Goal: Information Seeking & Learning: Check status

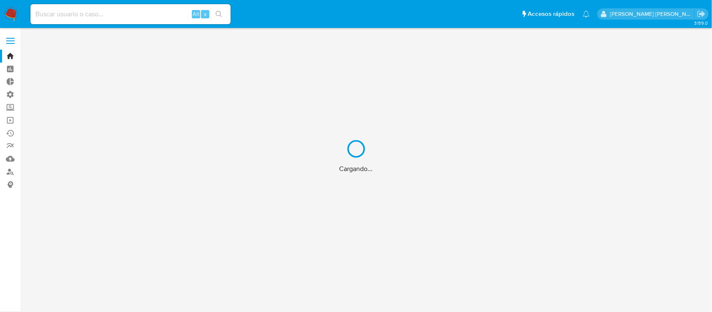
click at [100, 15] on div "Cargando..." at bounding box center [356, 156] width 712 height 312
click at [135, 17] on div "Cargando..." at bounding box center [356, 156] width 712 height 312
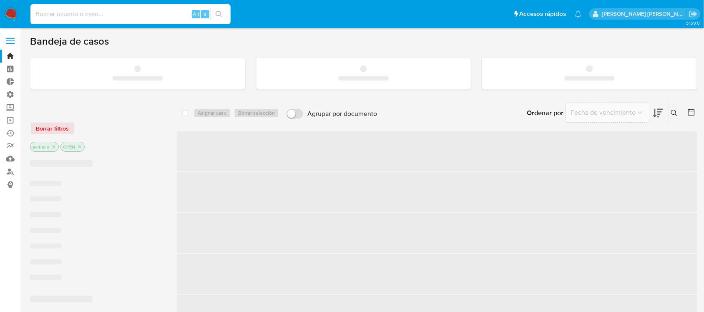
click at [159, 13] on input at bounding box center [130, 14] width 200 height 11
paste input "Uy5fpJfzn1urpUwI2Fh1EmCK"
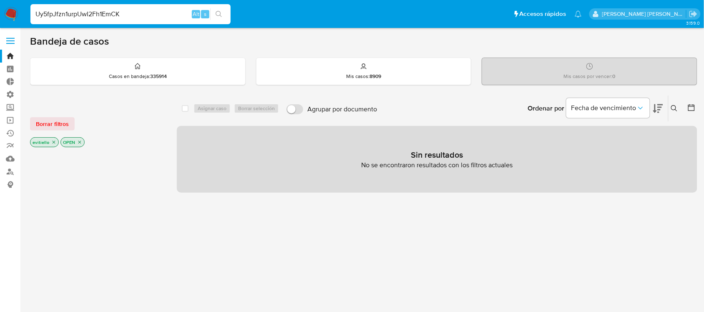
type input "Uy5fpJfzn1urpUwI2Fh1EmCK"
click at [222, 14] on icon "search-icon" at bounding box center [219, 14] width 7 height 7
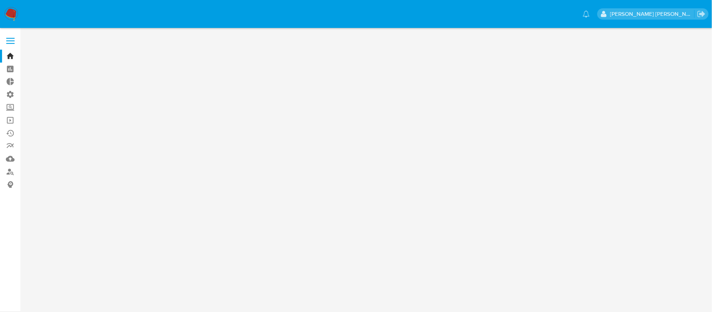
click at [11, 13] on img at bounding box center [11, 14] width 14 height 14
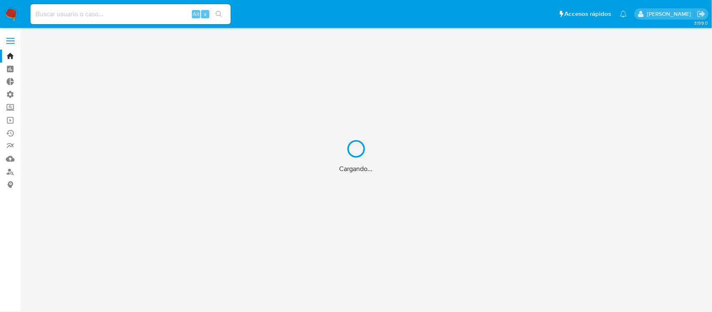
click at [103, 16] on div "Cargando..." at bounding box center [356, 156] width 712 height 312
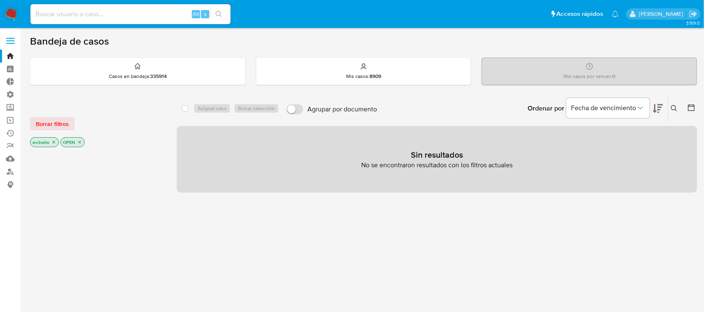
click at [126, 13] on input at bounding box center [130, 14] width 200 height 11
paste input "Uy5fpJfzn1urpUwI2Fh1EmCK"
type input "Uy5fpJfzn1urpUwI2Fh1EmCK"
click at [215, 13] on button "search-icon" at bounding box center [218, 14] width 17 height 12
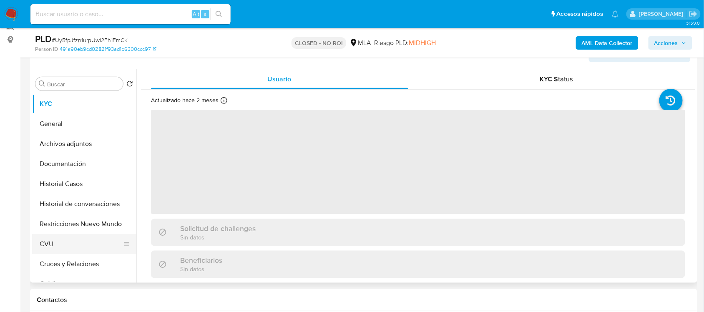
scroll to position [157, 0]
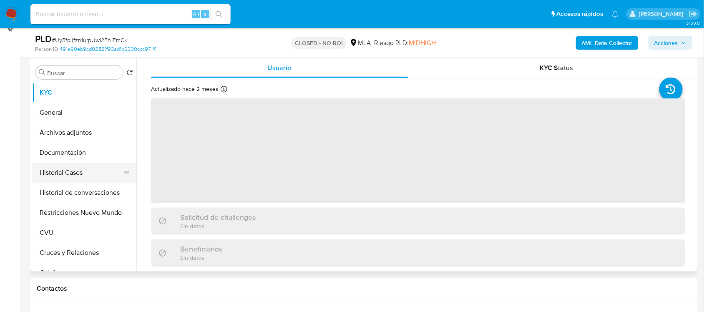
click at [89, 167] on button "Historial Casos" at bounding box center [81, 173] width 98 height 20
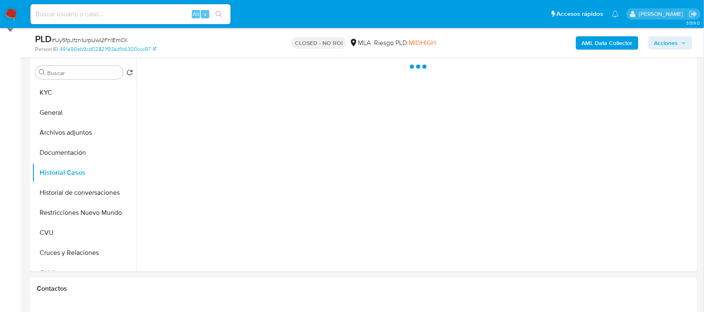
select select "10"
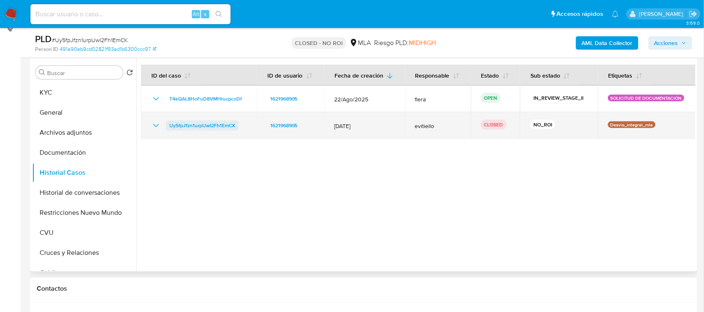
click at [177, 122] on span "Uy5fpJfzn1urpUwI2Fh1EmCK" at bounding box center [202, 126] width 66 height 10
click at [155, 126] on icon "Mostrar/Ocultar" at bounding box center [156, 125] width 6 height 3
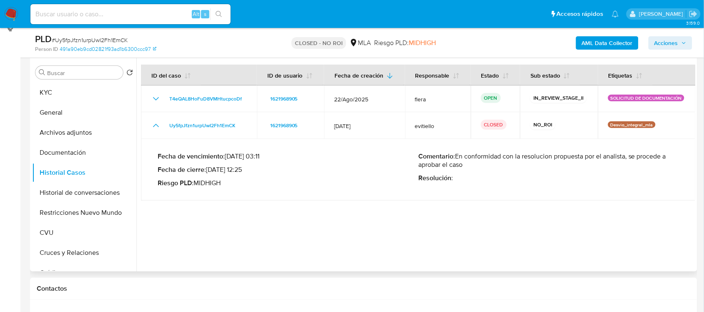
drag, startPoint x: 488, startPoint y: 167, endPoint x: 217, endPoint y: 164, distance: 271.3
click at [217, 164] on div "Fecha de vencimiento : 10/10/2025 03:11 Fecha de cierre : 21/08/2025 12:25 Ries…" at bounding box center [419, 170] width 522 height 48
click at [403, 182] on p "Riesgo PLD : MIDHIGH" at bounding box center [288, 183] width 261 height 8
drag, startPoint x: 227, startPoint y: 158, endPoint x: 288, endPoint y: 157, distance: 60.9
click at [288, 157] on p "Fecha de vencimiento : 10/10/2025 03:11" at bounding box center [288, 156] width 261 height 8
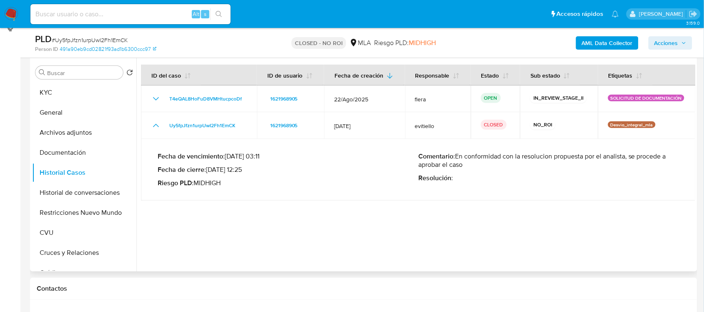
click at [299, 169] on p "Fecha de cierre : 21/08/2025 12:25" at bounding box center [288, 170] width 261 height 8
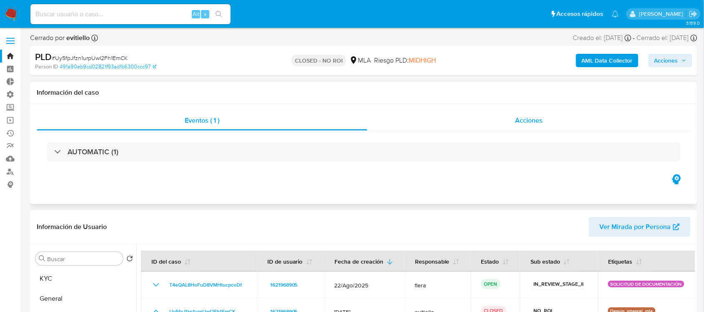
click at [570, 119] on div "Acciones" at bounding box center [530, 121] width 324 height 20
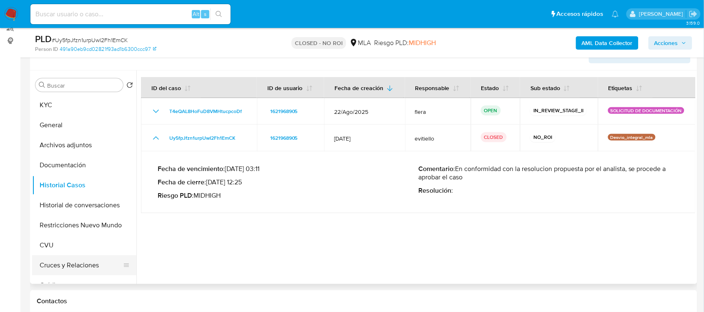
scroll to position [157, 0]
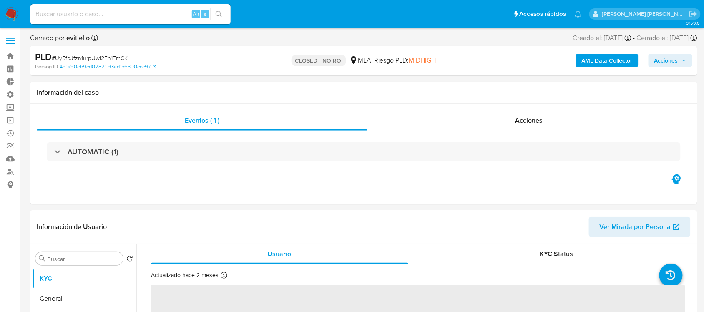
select select "10"
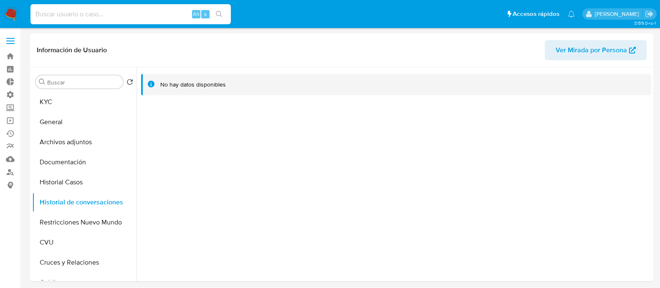
select select "10"
type input "[EMAIL_ADDRESS][DOMAIN_NAME]"
click at [223, 13] on button "search-icon" at bounding box center [218, 14] width 17 height 12
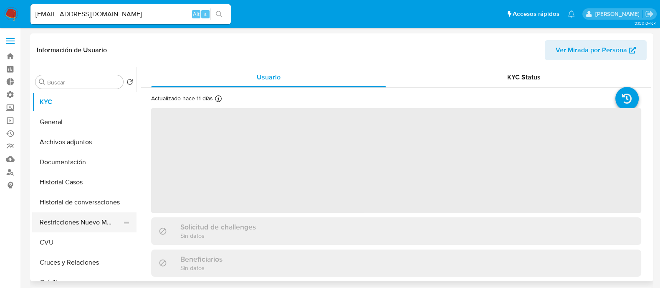
click at [103, 221] on button "Restricciones Nuevo Mundo" at bounding box center [81, 222] width 98 height 20
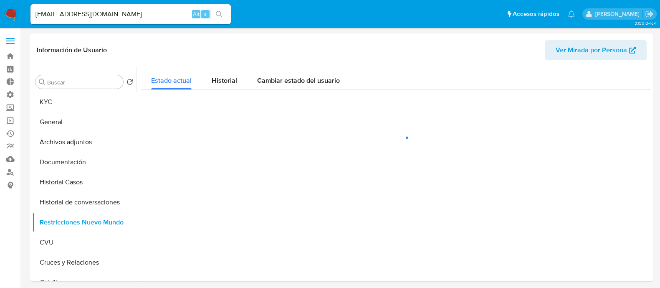
select select "10"
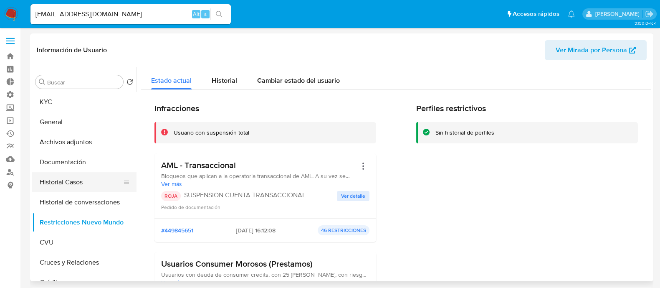
click at [88, 178] on button "Historial Casos" at bounding box center [81, 182] width 98 height 20
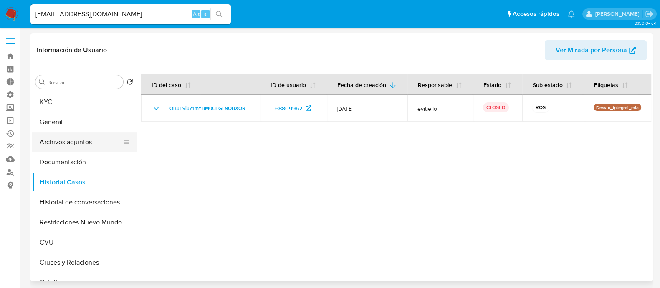
click at [63, 145] on button "Archivos adjuntos" at bounding box center [81, 142] width 98 height 20
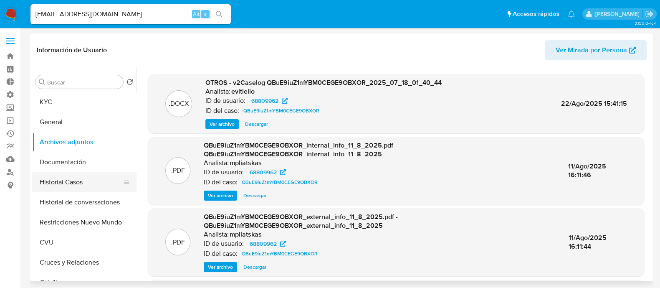
click at [67, 183] on button "Historial Casos" at bounding box center [81, 182] width 98 height 20
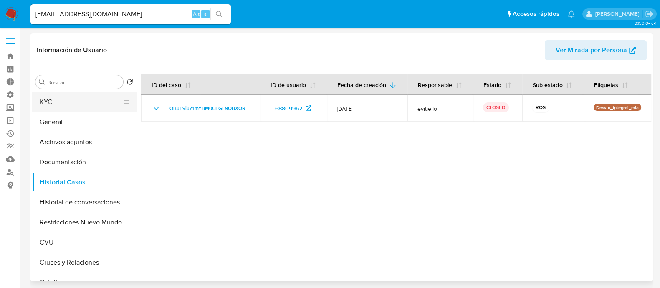
click at [70, 101] on button "KYC" at bounding box center [81, 102] width 98 height 20
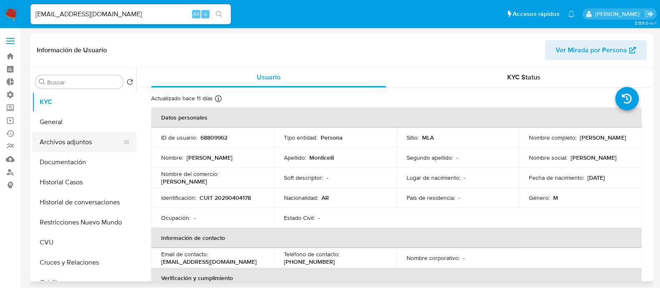
click at [83, 149] on button "Archivos adjuntos" at bounding box center [81, 142] width 98 height 20
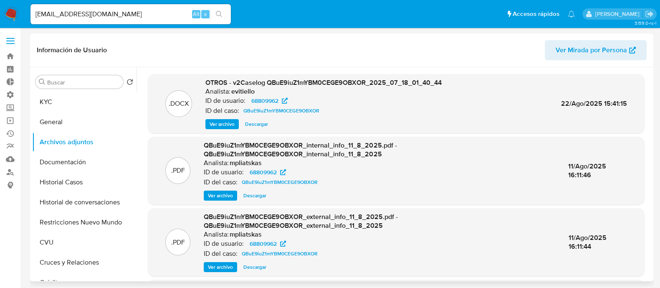
click at [223, 125] on span "Ver archivo" at bounding box center [222, 124] width 25 height 8
click at [71, 164] on button "Documentación" at bounding box center [81, 162] width 98 height 20
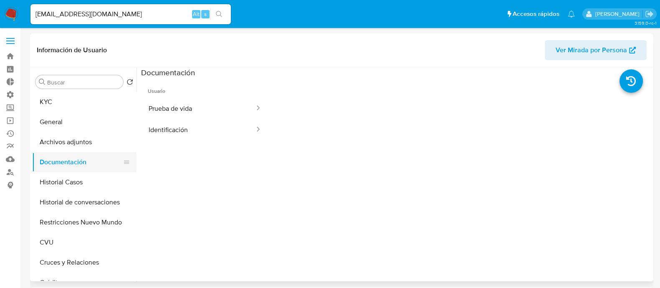
click at [73, 160] on button "Documentación" at bounding box center [81, 162] width 98 height 20
click at [78, 195] on button "Historial de conversaciones" at bounding box center [81, 202] width 98 height 20
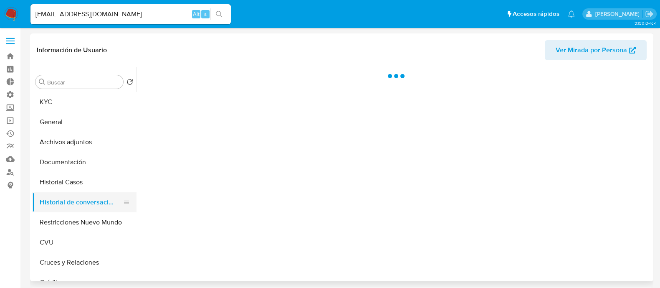
click at [79, 195] on button "Historial de conversaciones" at bounding box center [81, 202] width 98 height 20
click at [82, 186] on button "Historial Casos" at bounding box center [81, 182] width 98 height 20
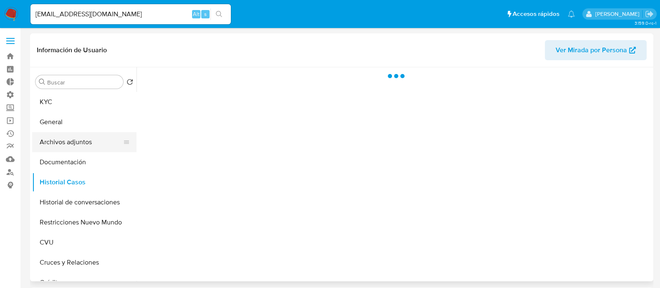
click at [86, 141] on button "Archivos adjuntos" at bounding box center [81, 142] width 98 height 20
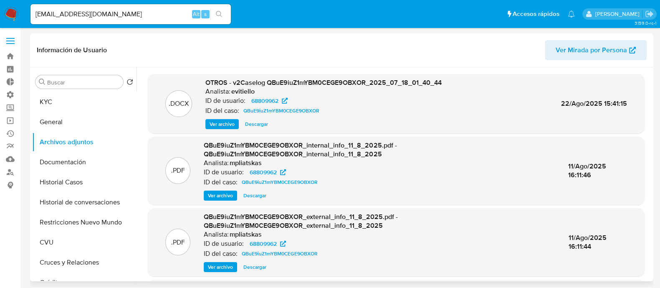
scroll to position [88, 0]
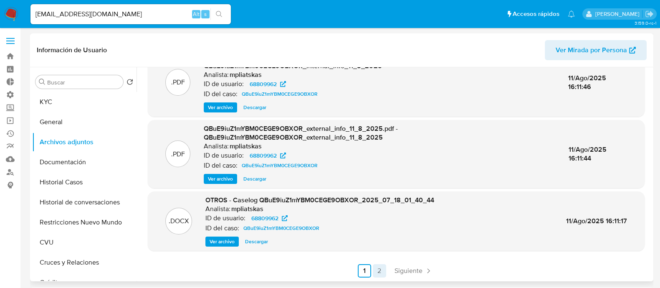
click at [376, 268] on link "2" at bounding box center [379, 270] width 13 height 13
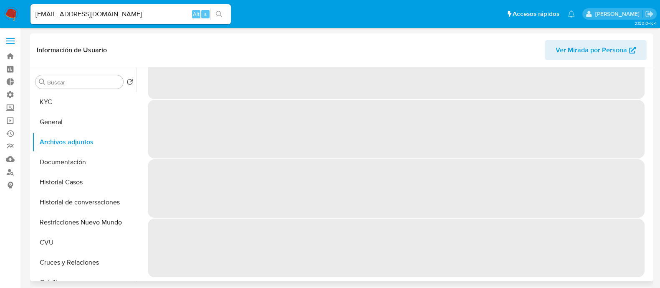
scroll to position [0, 0]
